Goal: Information Seeking & Learning: Learn about a topic

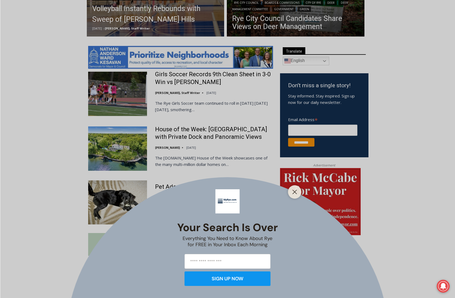
scroll to position [251, 0]
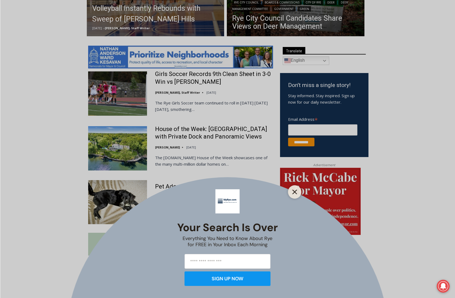
click at [297, 190] on button "Close" at bounding box center [295, 192] width 8 height 8
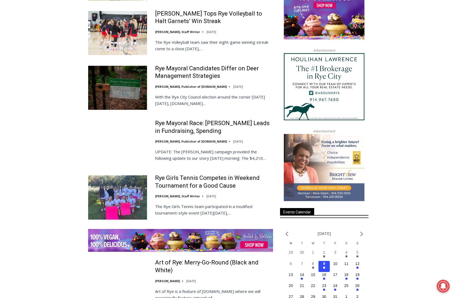
scroll to position [627, 0]
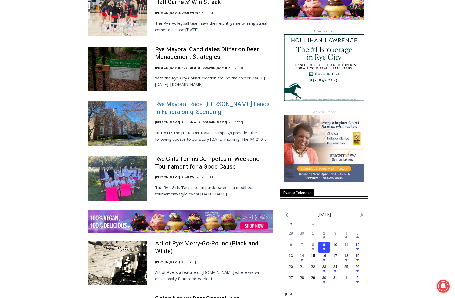
click at [175, 113] on link "Rye Mayoral Race: [PERSON_NAME] Leads in Fundraising, Spending" at bounding box center [214, 107] width 118 height 15
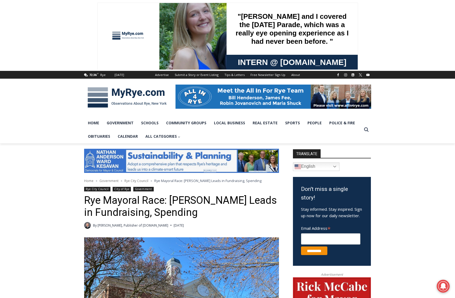
click at [119, 92] on img at bounding box center [127, 97] width 86 height 28
